Goal: Transaction & Acquisition: Subscribe to service/newsletter

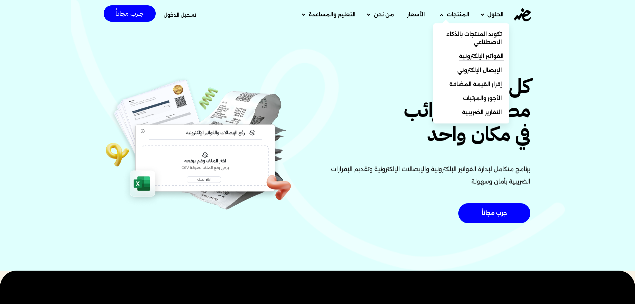
click at [458, 56] on link "الفواتير الإلكترونية" at bounding box center [471, 56] width 76 height 14
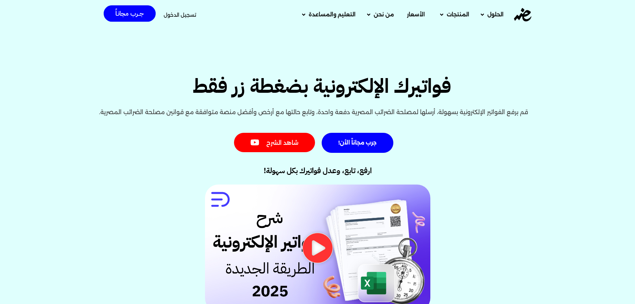
click at [315, 137] on div "شاهد الشرح" at bounding box center [274, 143] width 81 height 20
click at [414, 13] on span "الأسعار" at bounding box center [416, 15] width 18 height 8
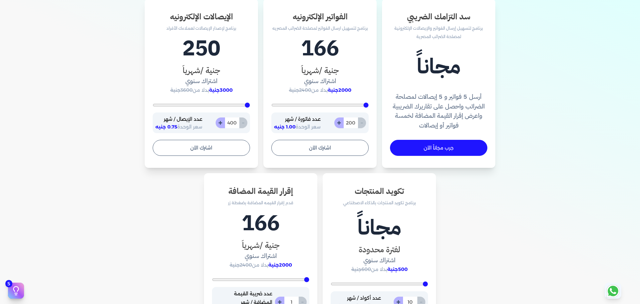
scroll to position [233, 0]
click at [364, 125] on div "- 200 +" at bounding box center [350, 122] width 32 height 11
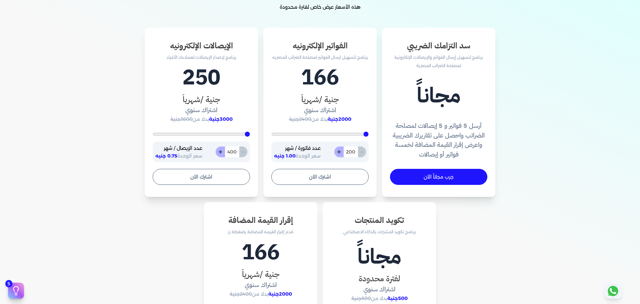
scroll to position [167, 0]
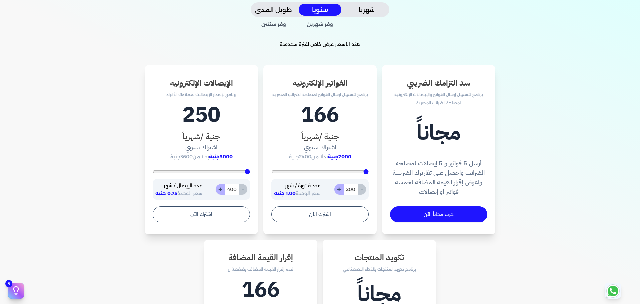
click at [373, 5] on button "شهريًا" at bounding box center [366, 10] width 43 height 12
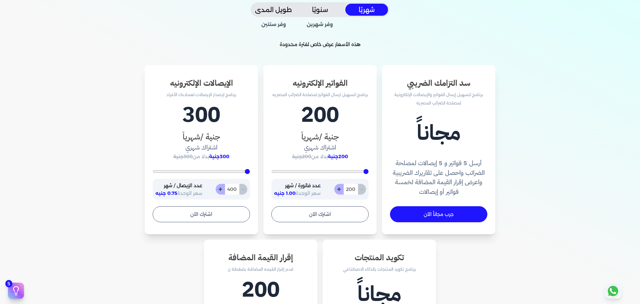
click at [316, 15] on button "سنويًا" at bounding box center [320, 10] width 43 height 12
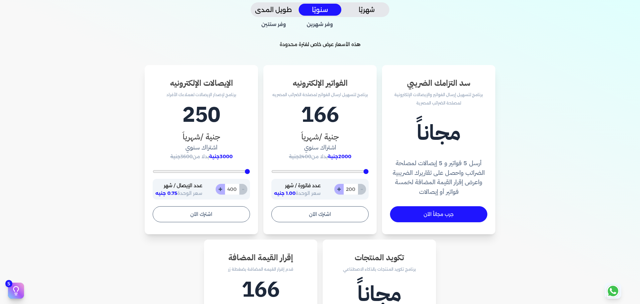
click at [284, 14] on button "طويل المدى" at bounding box center [273, 10] width 43 height 12
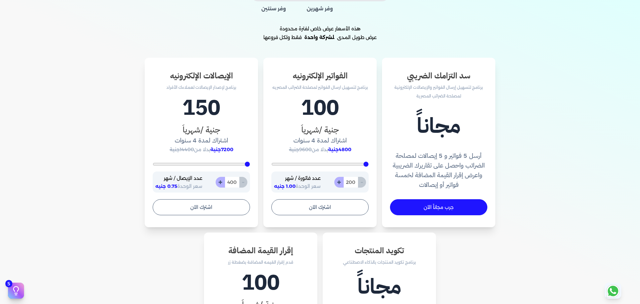
scroll to position [133, 0]
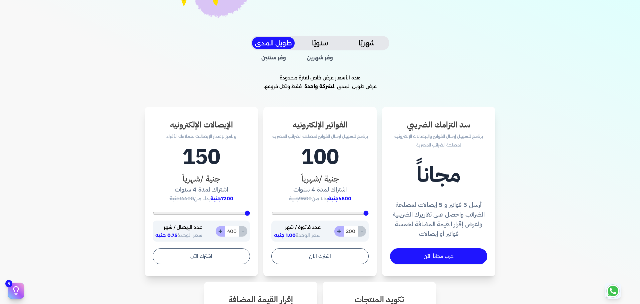
click at [326, 45] on button "سنويًا" at bounding box center [320, 43] width 43 height 12
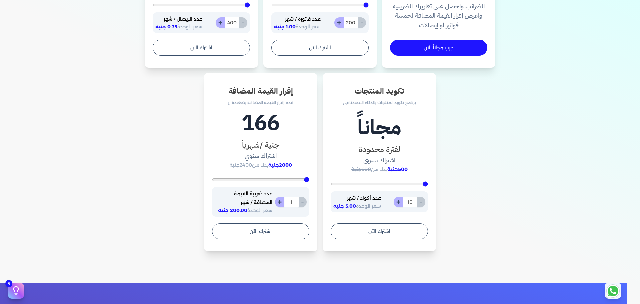
scroll to position [333, 0]
click at [281, 201] on button "+" at bounding box center [279, 201] width 9 height 11
type input "2"
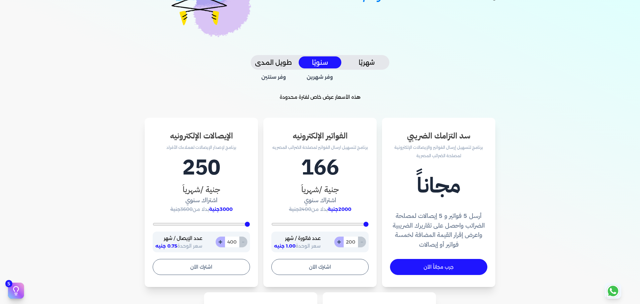
scroll to position [0, 0]
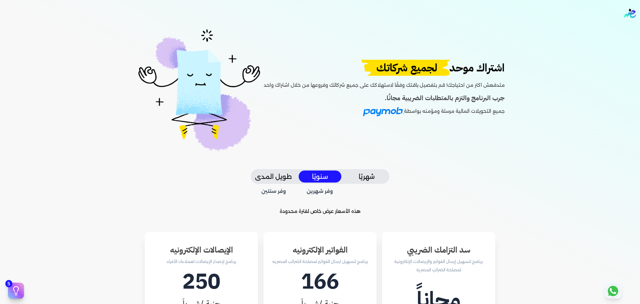
click at [386, 73] on span "لجميع شركاتك" at bounding box center [406, 68] width 98 height 16
click at [454, 116] on div "اشتراك موحد لجميع شركاتك متدفعش اكتر من احتياجك! قم بتفصيل باقتك وفقًا لاستهلاك…" at bounding box center [384, 90] width 241 height 60
click at [446, 114] on div at bounding box center [446, 114] width 0 height 0
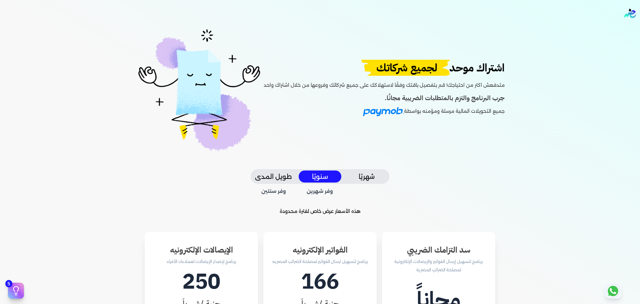
click at [535, 65] on div "اشتراك موحد لجميع شركاتك متدفعش اكتر من احتياجك! قم بتفصيل باقتك وفقًا لاستهلاك…" at bounding box center [319, 98] width 501 height 142
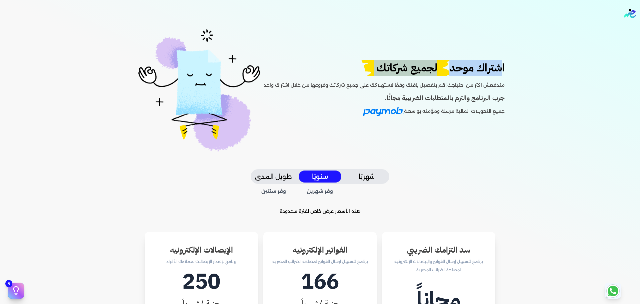
click at [535, 65] on div "اشتراك موحد لجميع شركاتك متدفعش اكتر من احتياجك! قم بتفصيل باقتك وفقًا لاستهلاك…" at bounding box center [319, 98] width 501 height 142
click at [539, 83] on div "اشتراك موحد لجميع شركاتك متدفعش اكتر من احتياجك! قم بتفصيل باقتك وفقًا لاستهلاك…" at bounding box center [319, 98] width 501 height 142
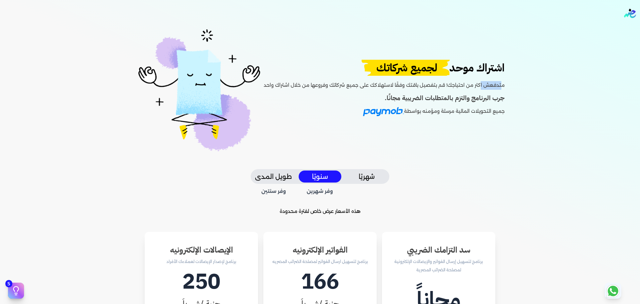
click at [539, 83] on div "اشتراك موحد لجميع شركاتك متدفعش اكتر من احتياجك! قم بتفصيل باقتك وفقًا لاستهلاك…" at bounding box center [319, 98] width 501 height 142
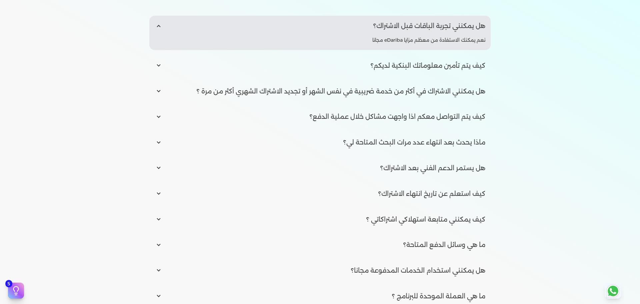
scroll to position [933, 0]
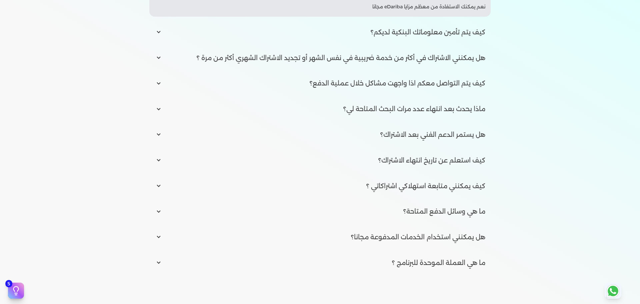
click at [395, 58] on input "radio" at bounding box center [319, 58] width 341 height 20
radio input "true"
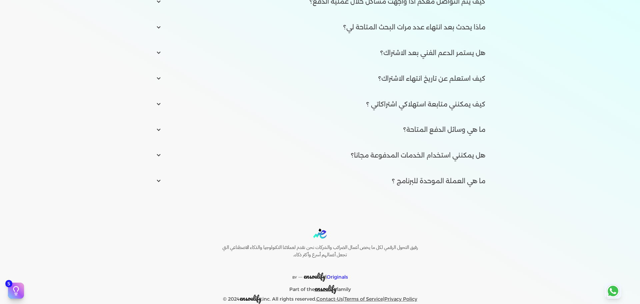
scroll to position [1027, 0]
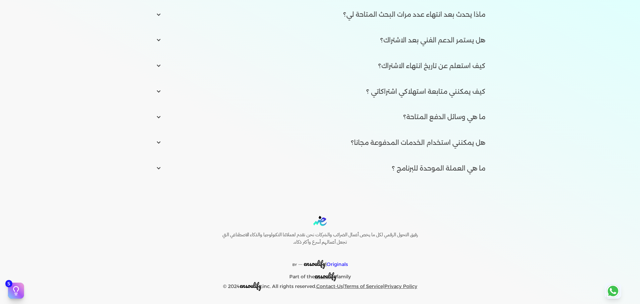
click at [322, 262] on span "ensoulify" at bounding box center [315, 263] width 22 height 10
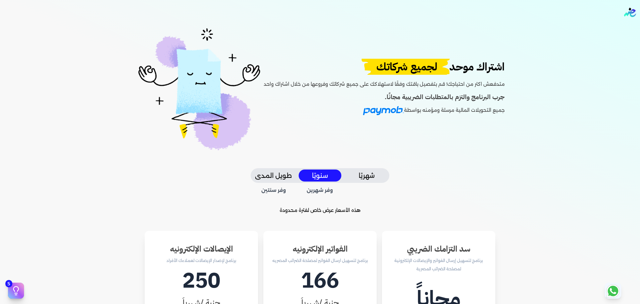
scroll to position [0, 0]
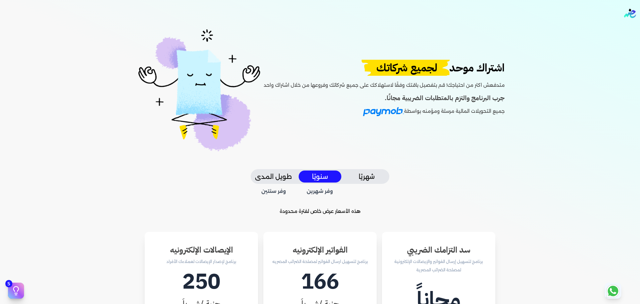
click at [632, 12] on img "Global" at bounding box center [630, 13] width 12 height 9
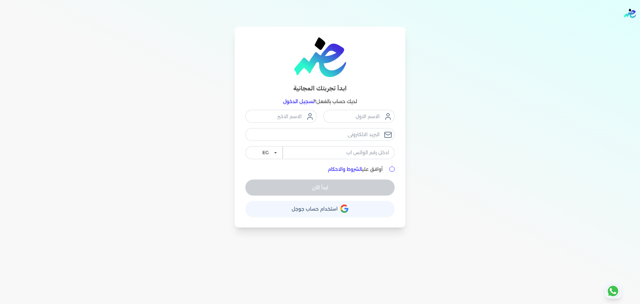
click at [633, 12] on img "Global" at bounding box center [630, 13] width 12 height 9
